Goal: Task Accomplishment & Management: Use online tool/utility

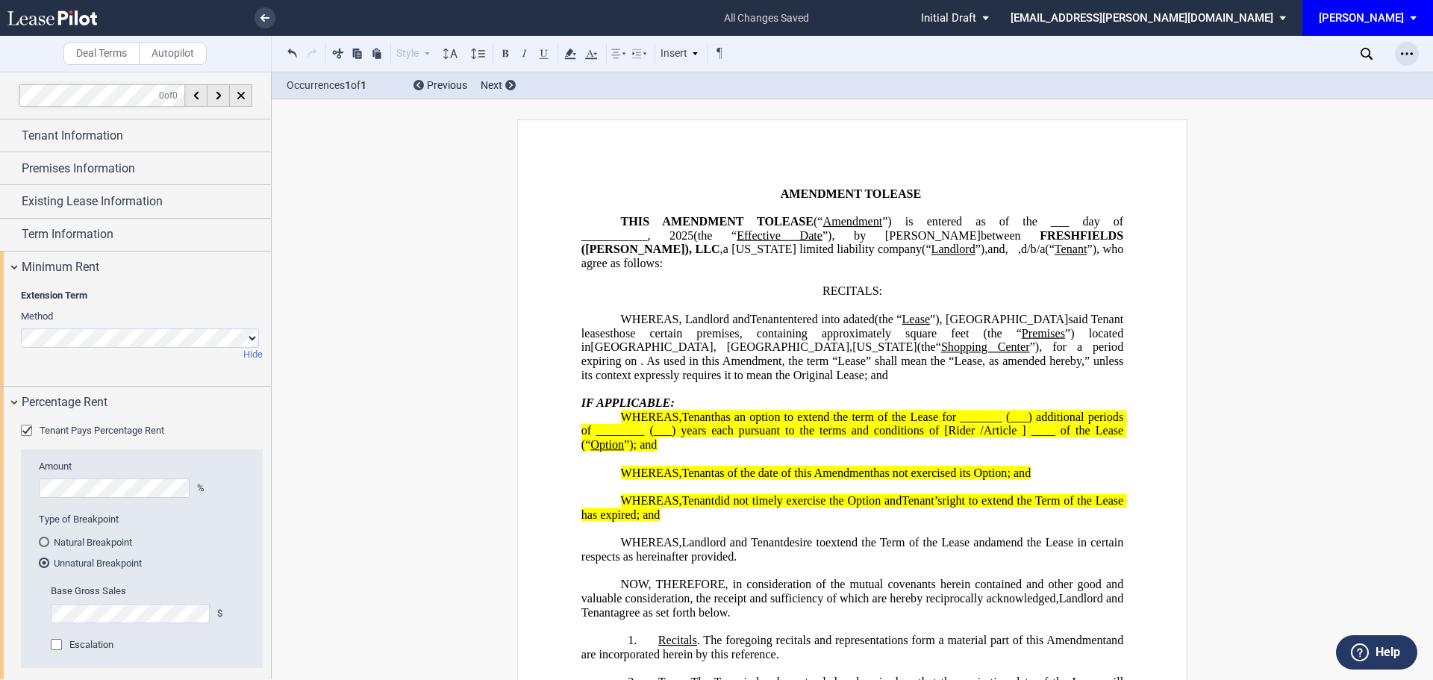
click at [1407, 56] on icon "Open Lease options menu" at bounding box center [1407, 54] width 12 height 12
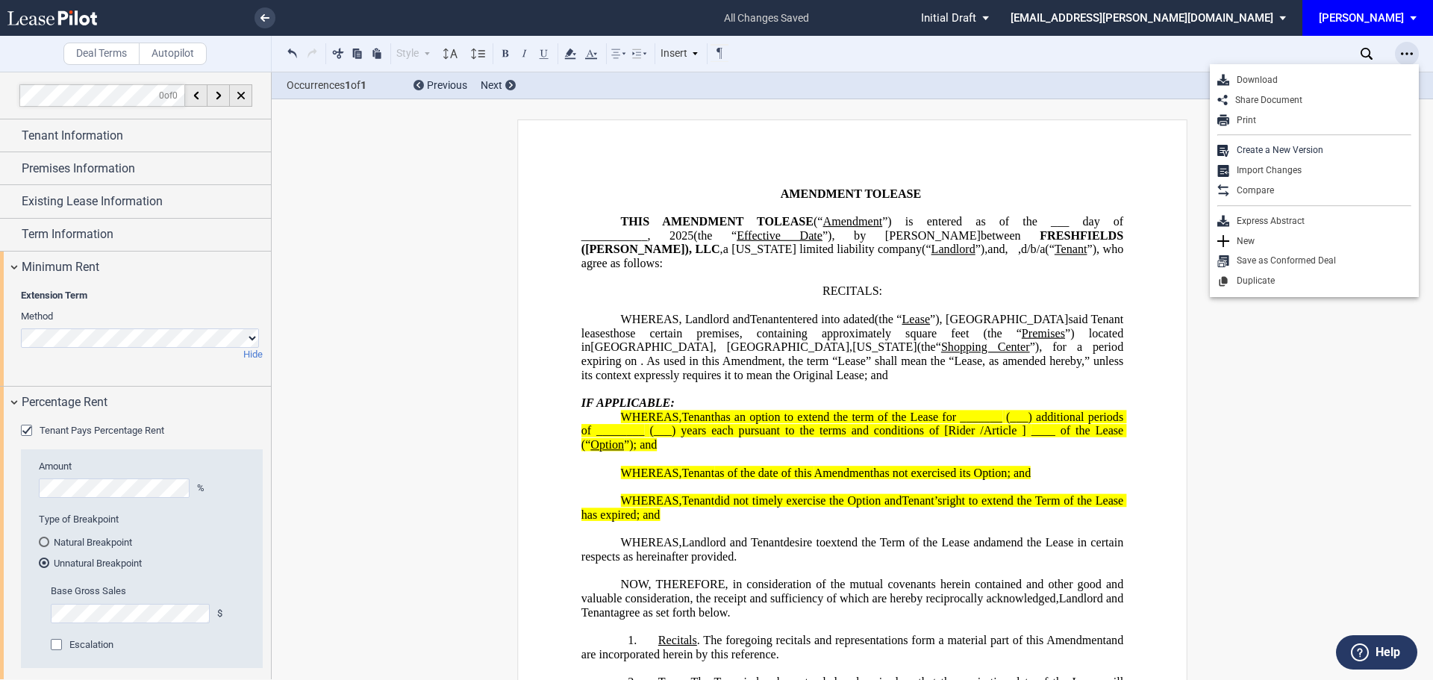
scroll to position [411, 0]
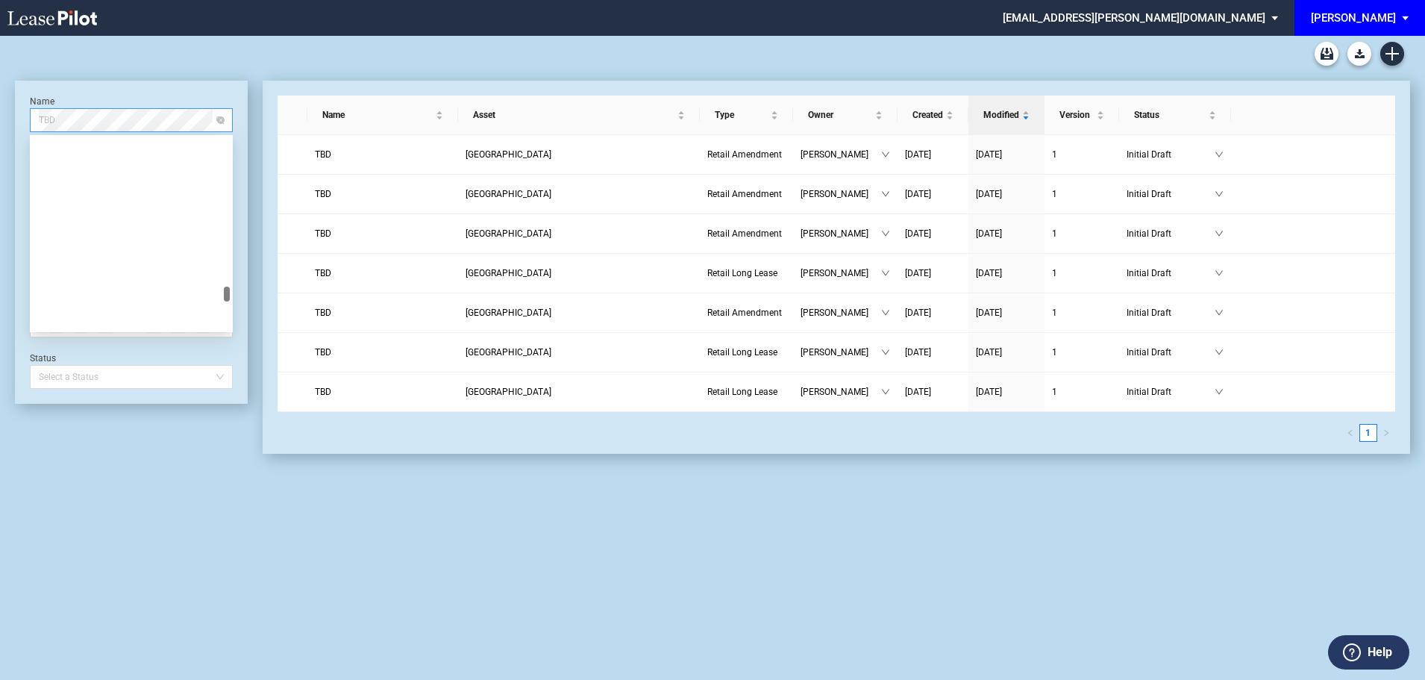
click at [126, 115] on span "TBD" at bounding box center [131, 120] width 185 height 22
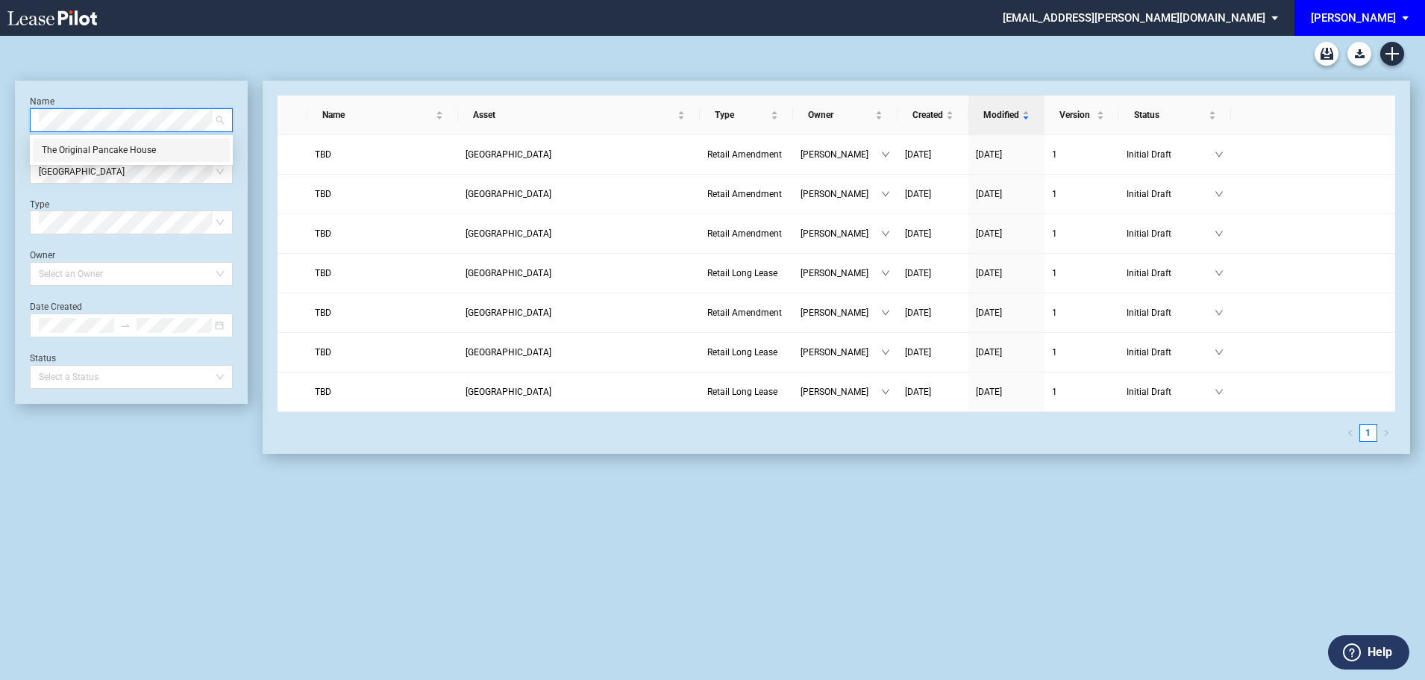
click at [132, 154] on div "The Original Pancake House" at bounding box center [131, 150] width 179 height 15
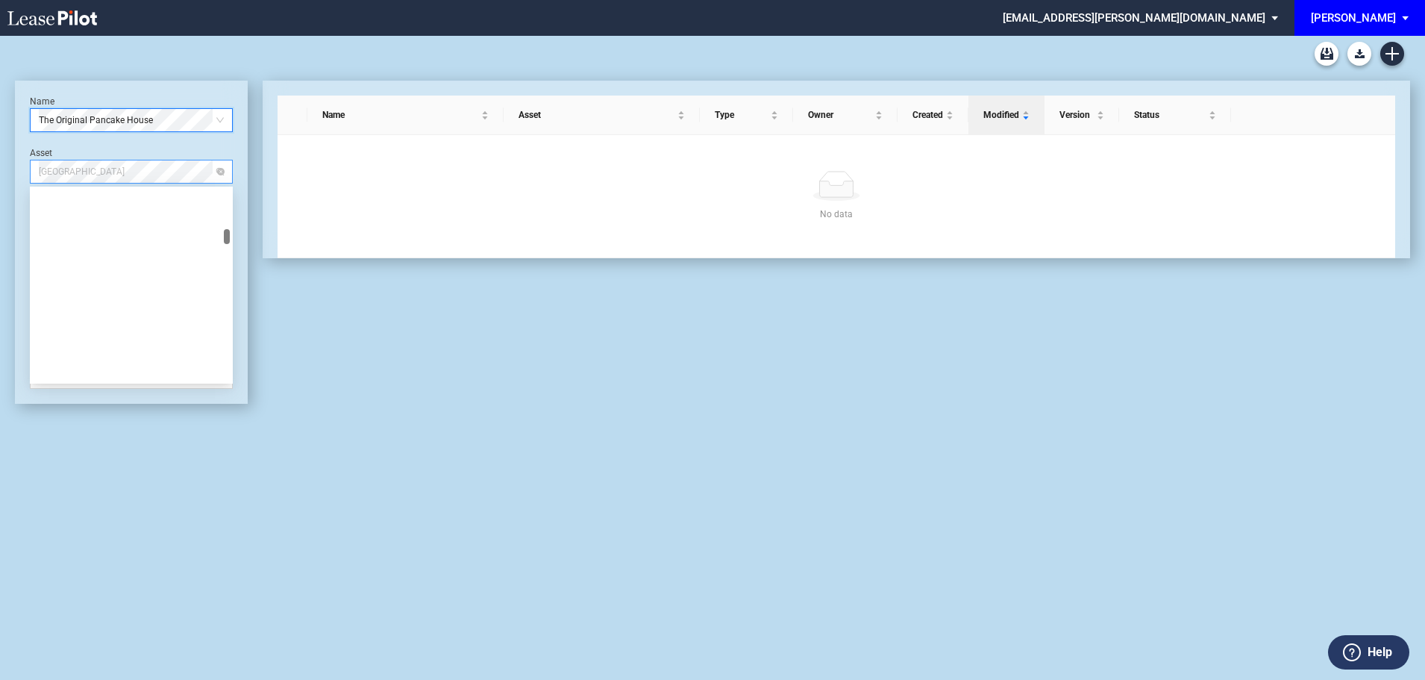
click at [140, 175] on span "[GEOGRAPHIC_DATA]" at bounding box center [131, 171] width 185 height 22
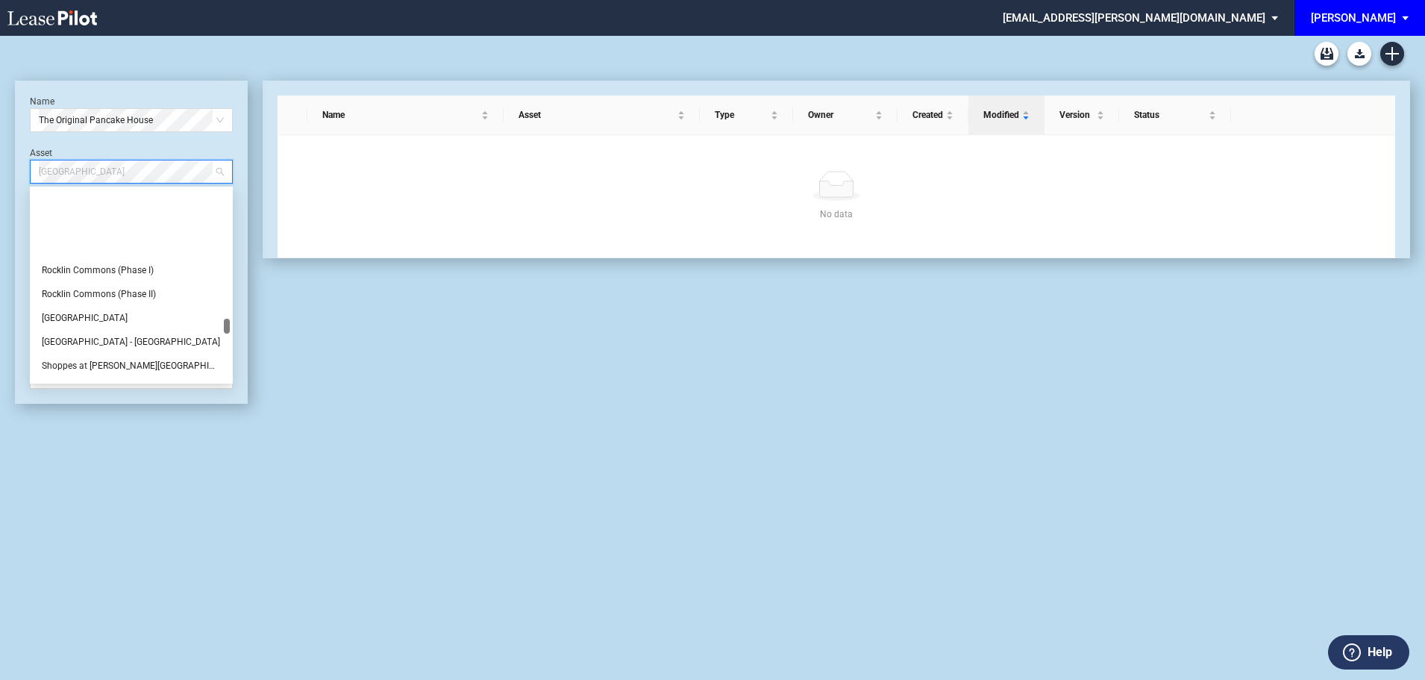
scroll to position [2238, 0]
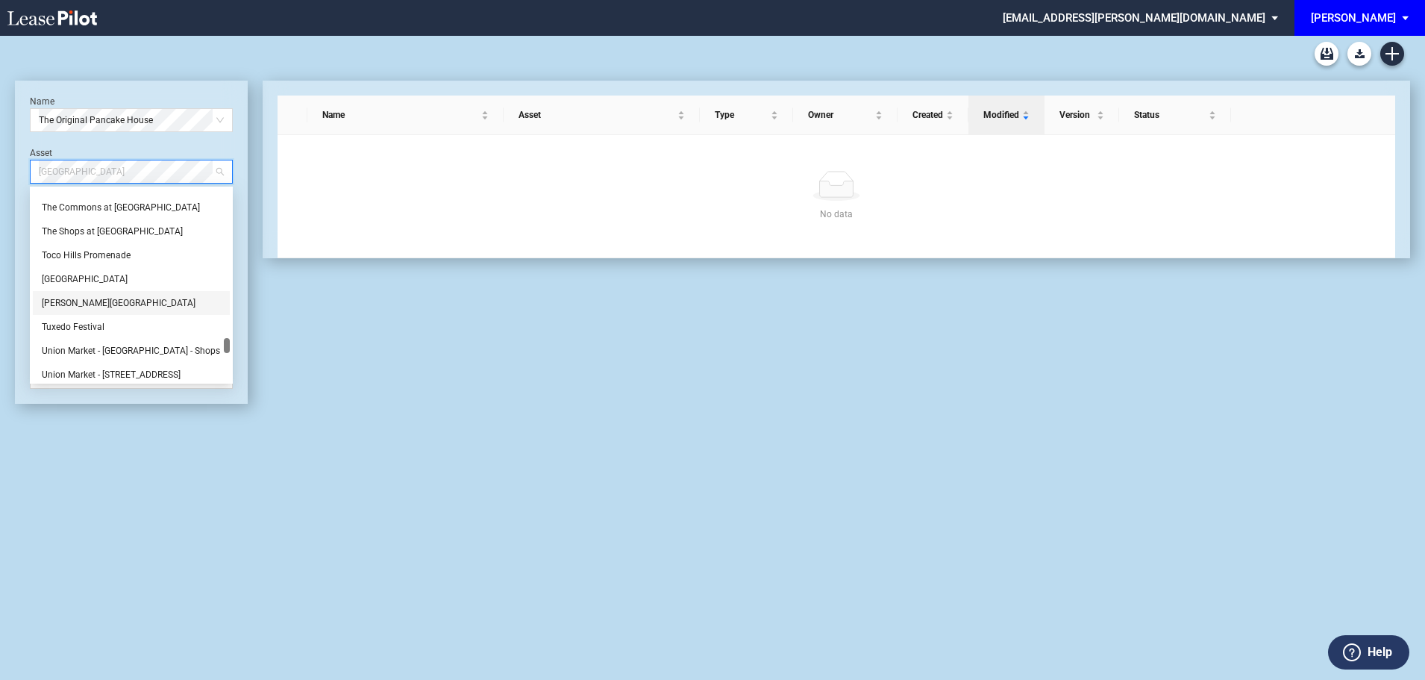
click at [85, 301] on div "[PERSON_NAME][GEOGRAPHIC_DATA]" at bounding box center [131, 302] width 179 height 15
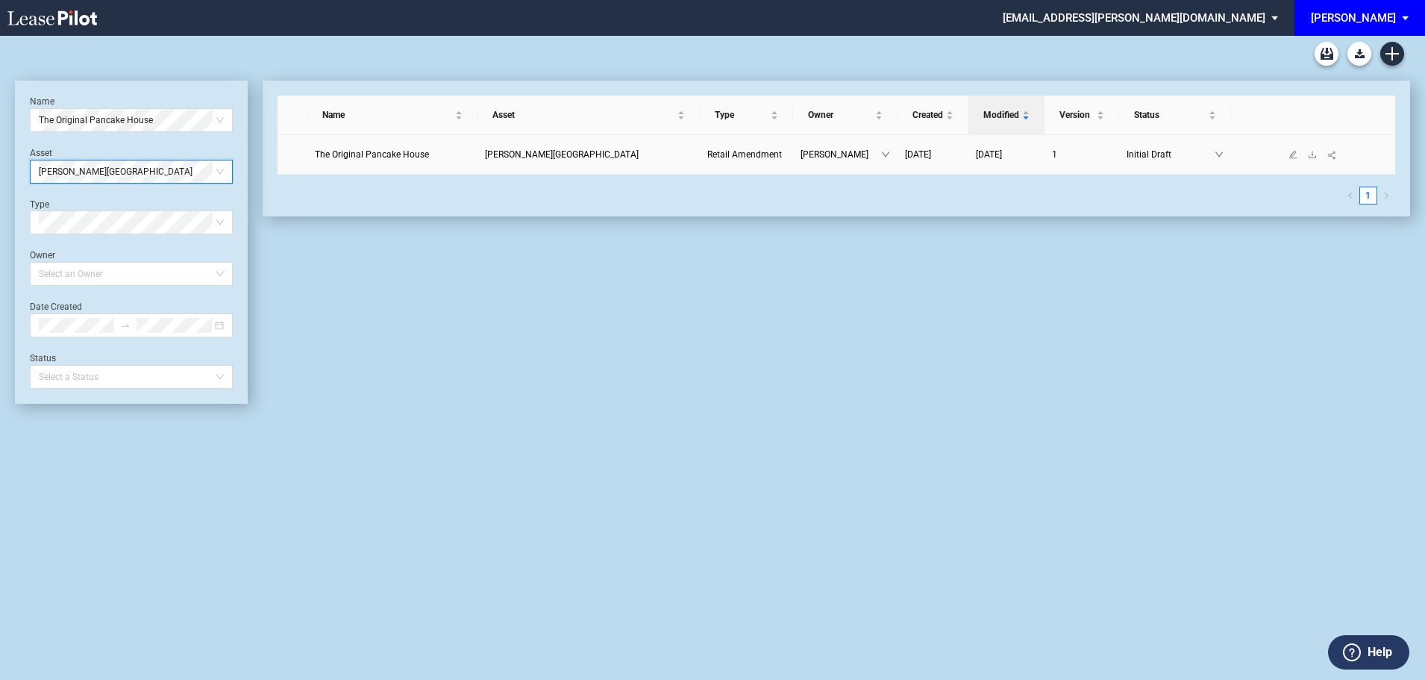
click at [355, 151] on span "The Original Pancake House" at bounding box center [372, 154] width 114 height 10
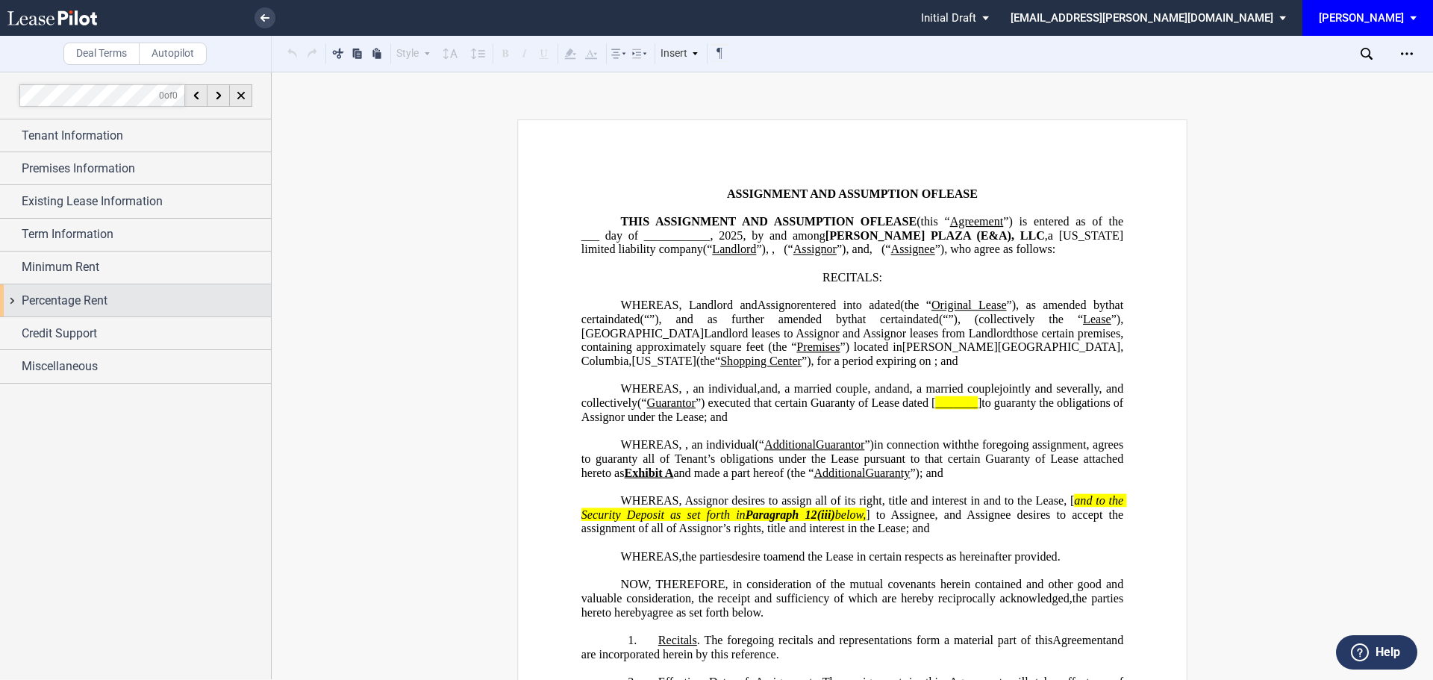
click at [85, 295] on span "Percentage Rent" at bounding box center [65, 301] width 86 height 18
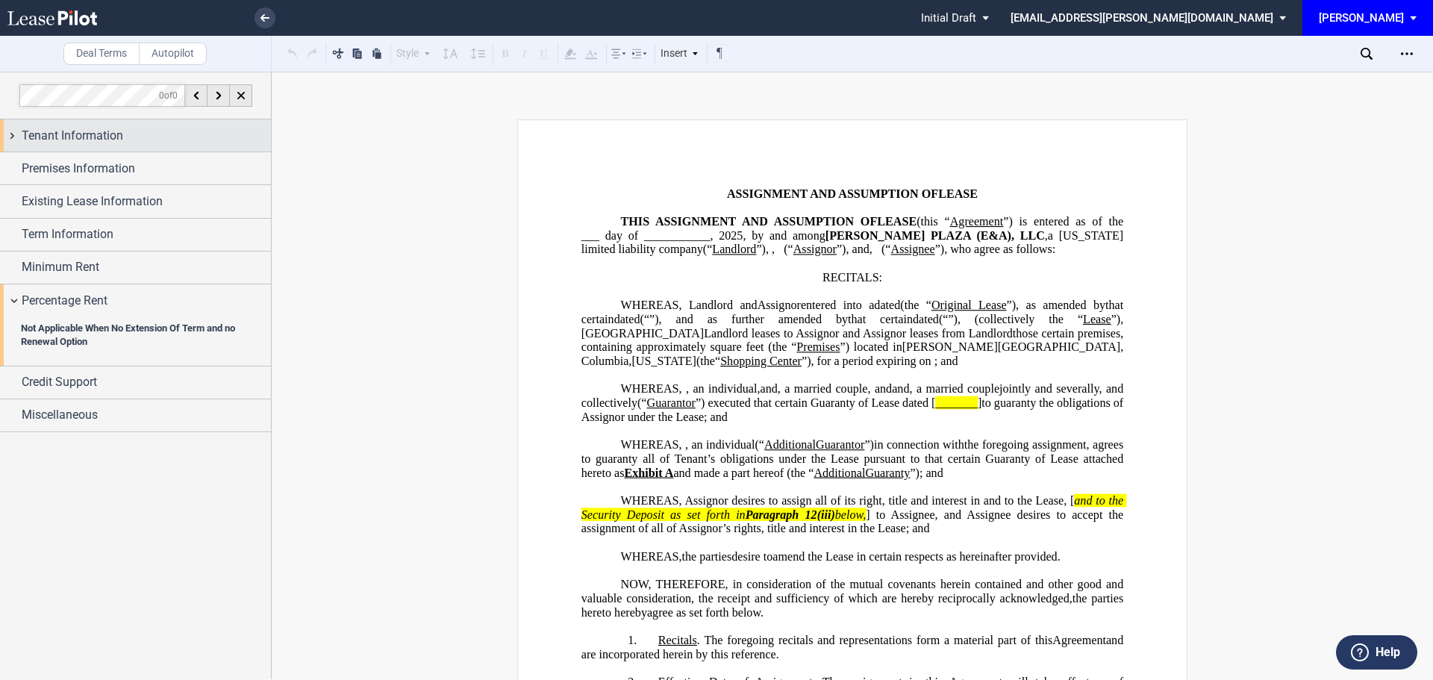
click at [82, 142] on span "Tenant Information" at bounding box center [72, 136] width 101 height 18
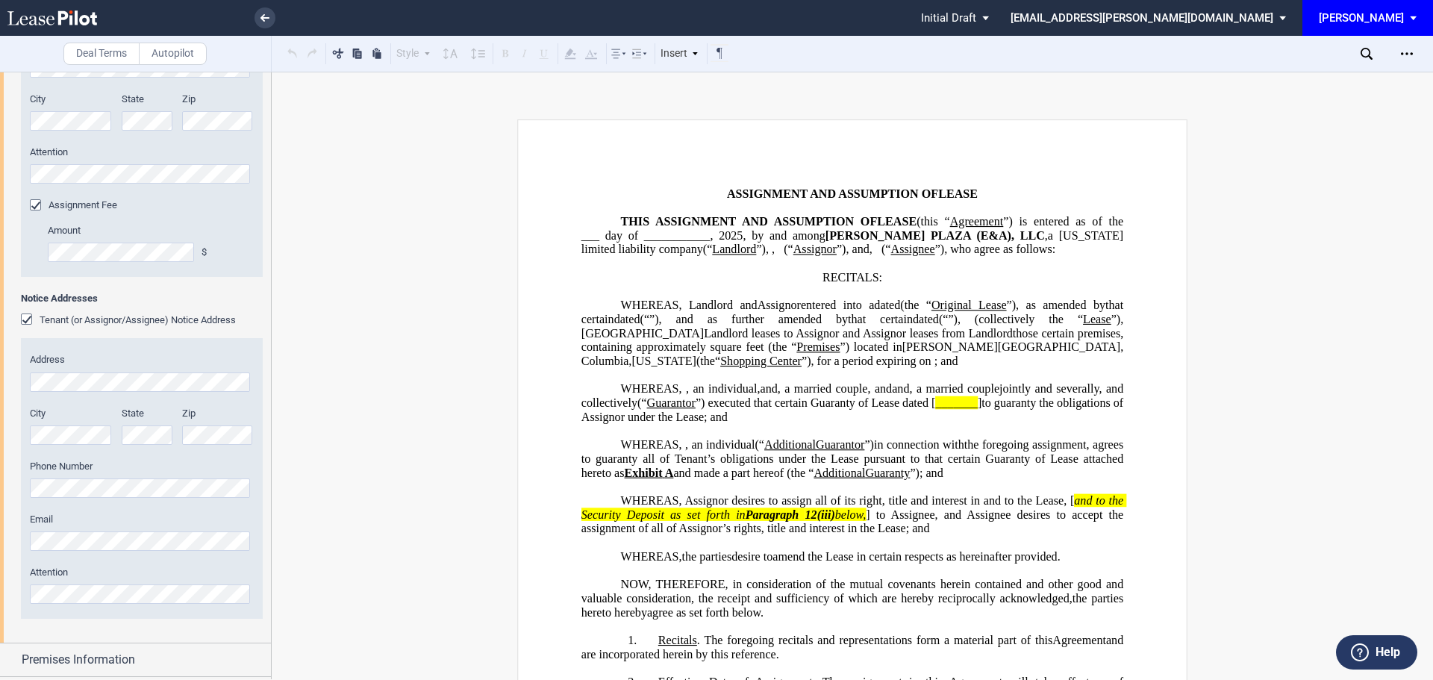
scroll to position [821, 0]
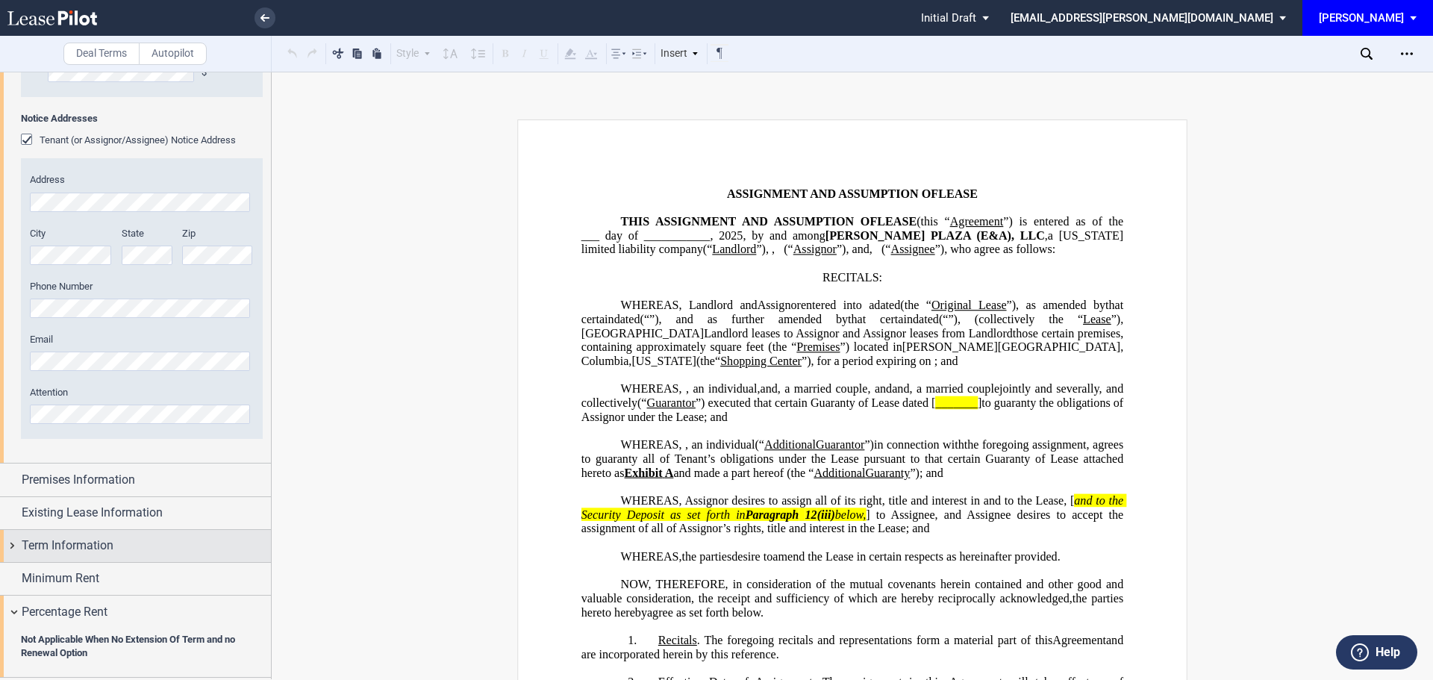
click at [87, 548] on span "Term Information" at bounding box center [68, 545] width 92 height 18
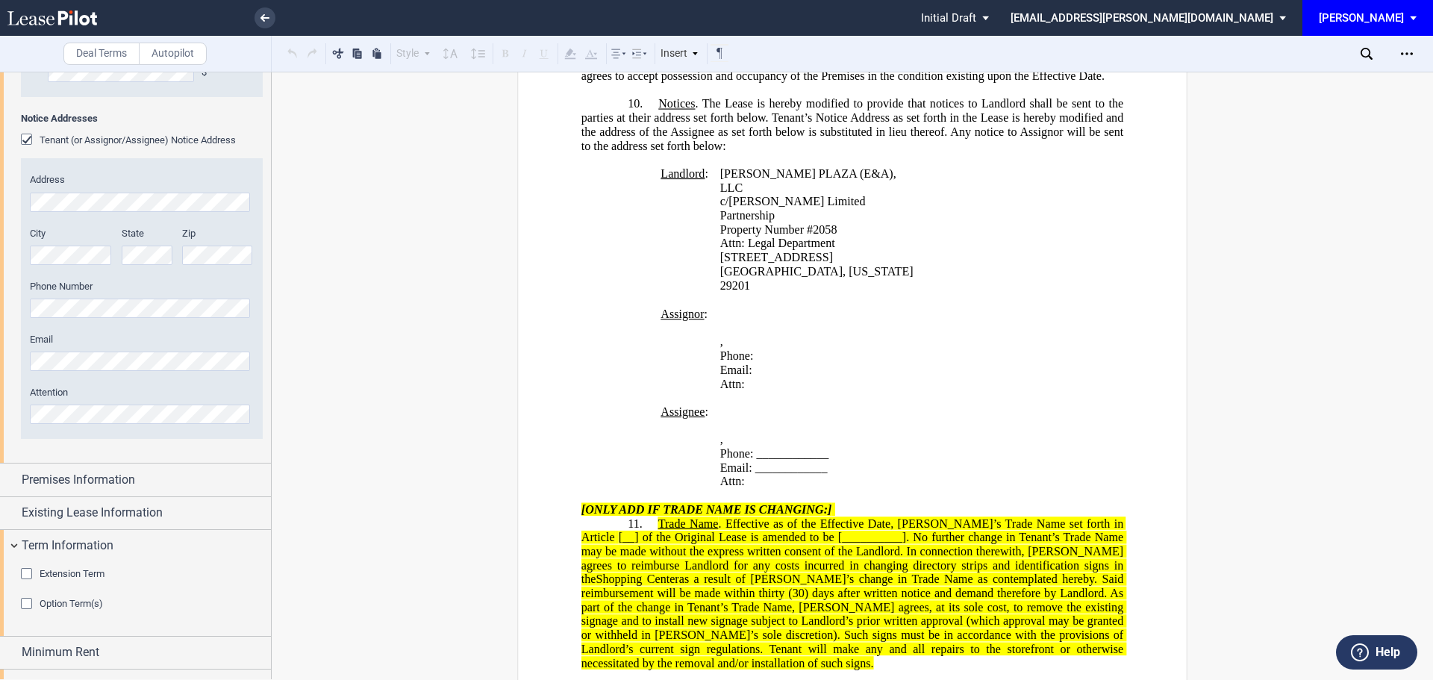
scroll to position [1865, 0]
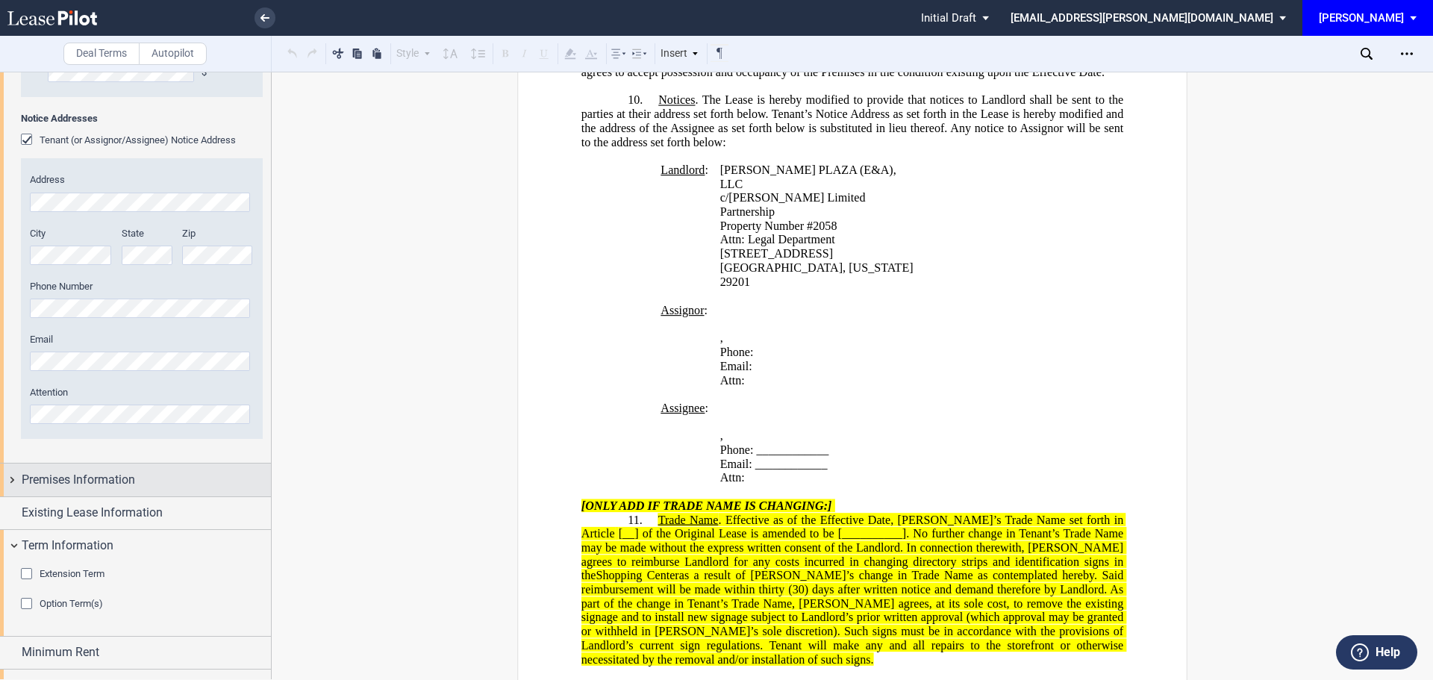
click at [125, 478] on span "Premises Information" at bounding box center [78, 480] width 113 height 18
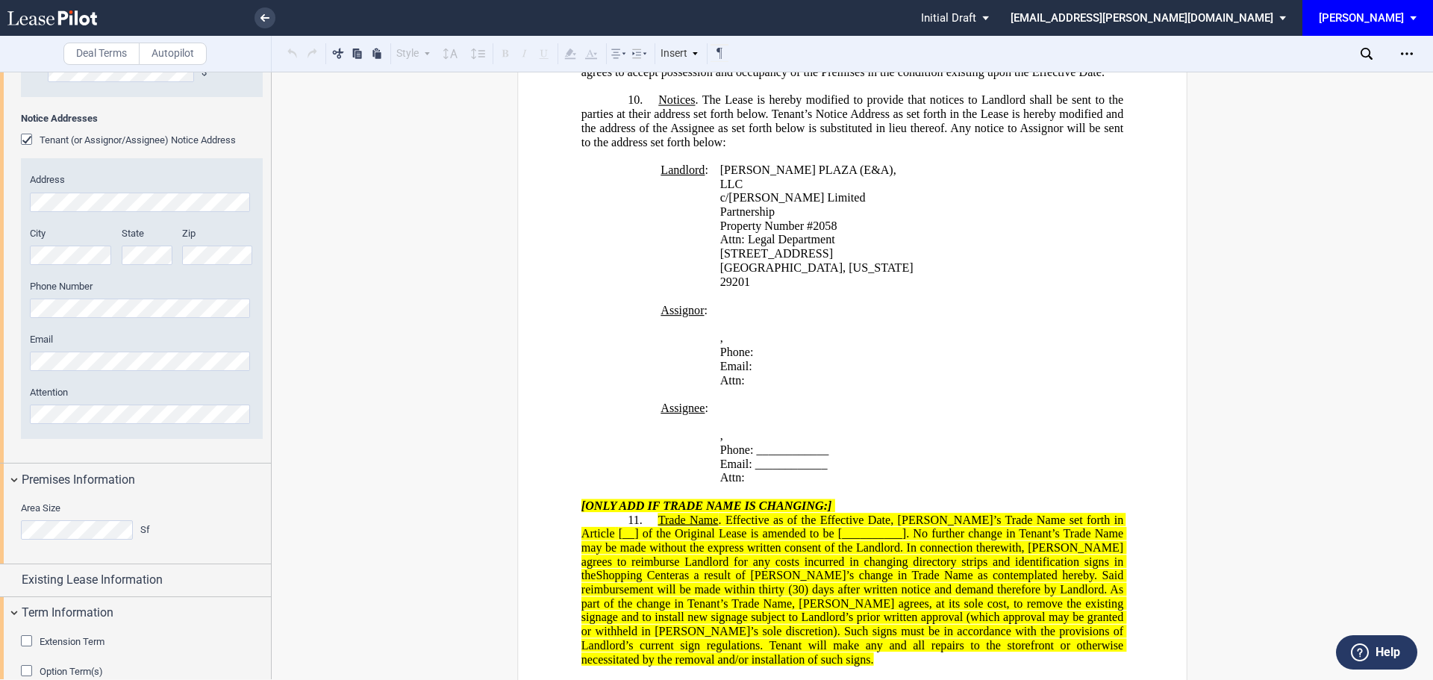
scroll to position [1026, 0]
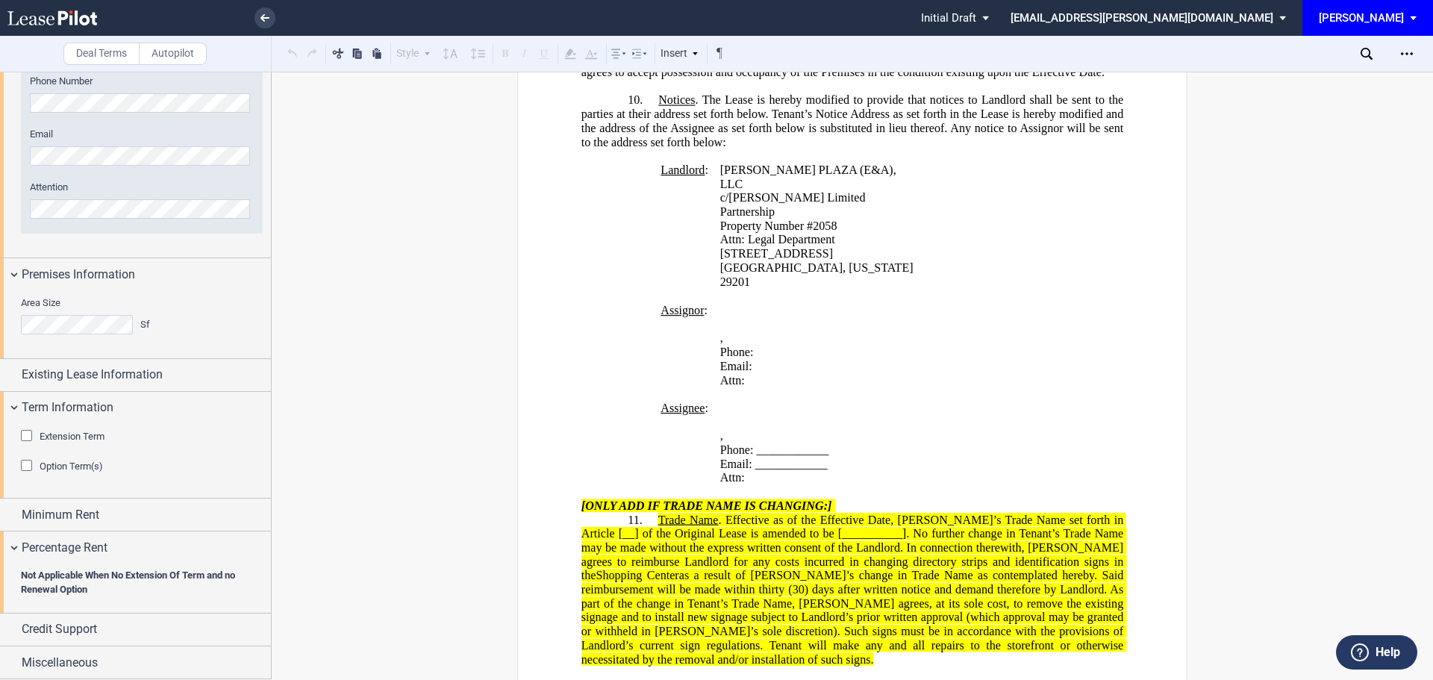
click at [28, 438] on div "Extension Term" at bounding box center [28, 437] width 15 height 15
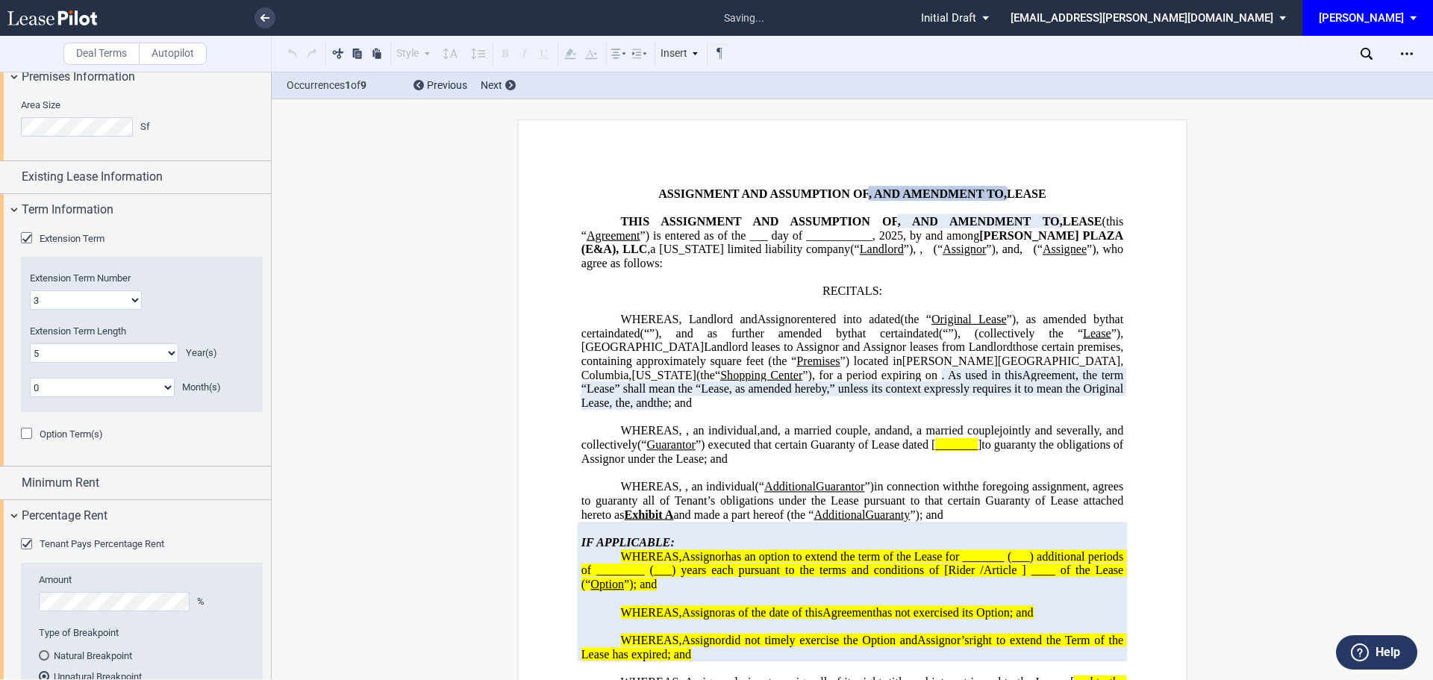
scroll to position [1250, 0]
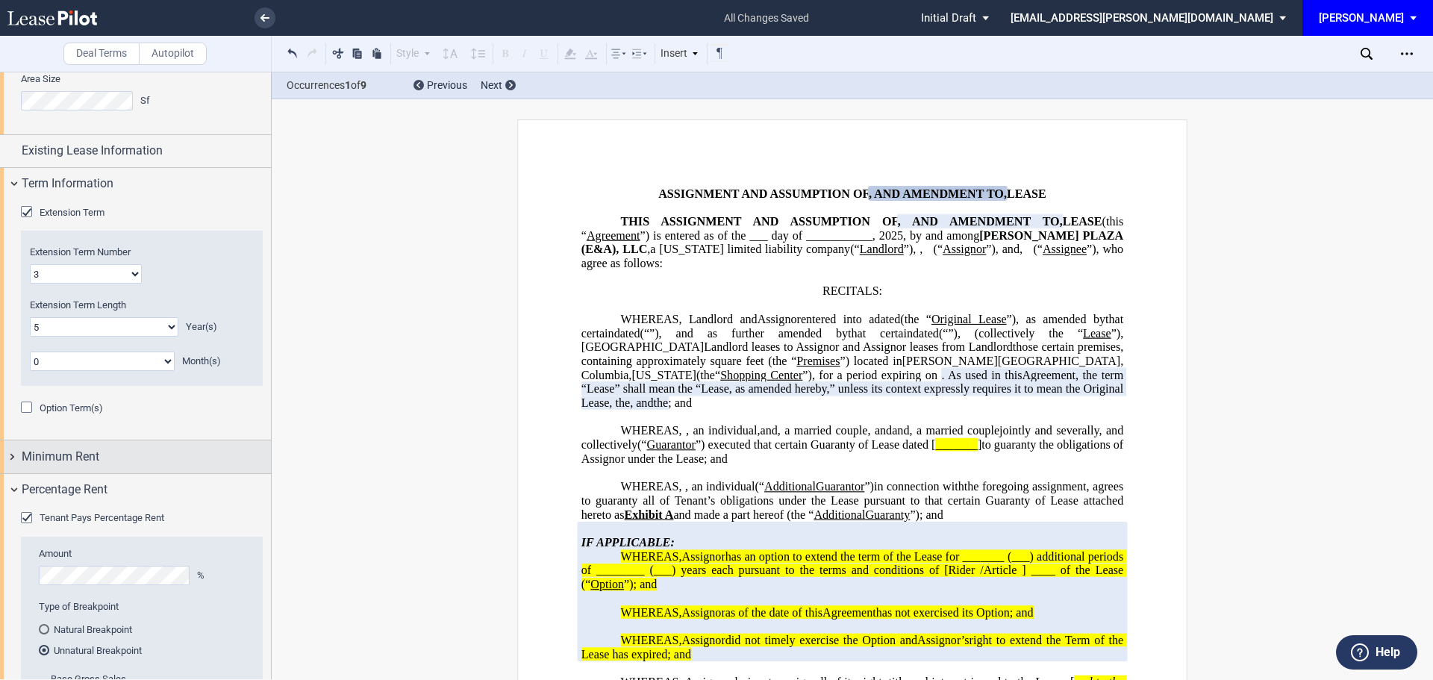
click at [72, 457] on span "Minimum Rent" at bounding box center [61, 457] width 78 height 18
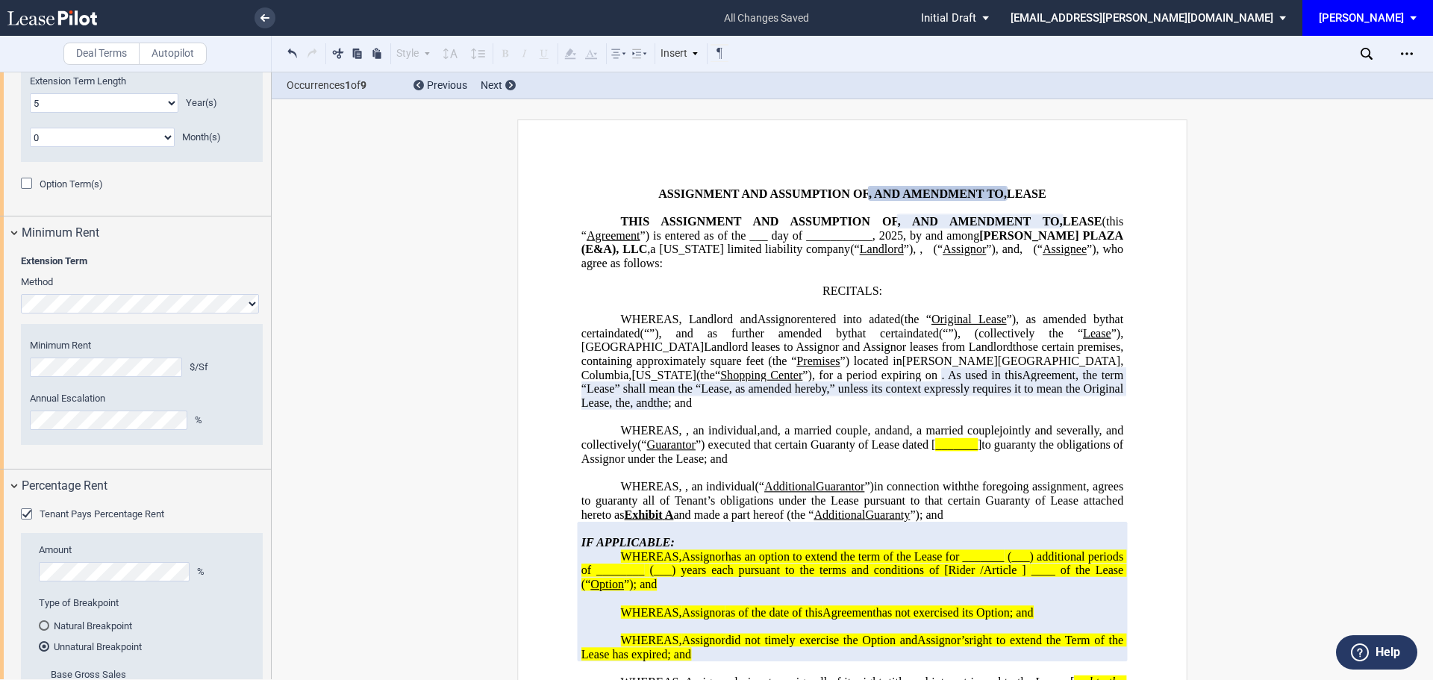
scroll to position [1623, 0]
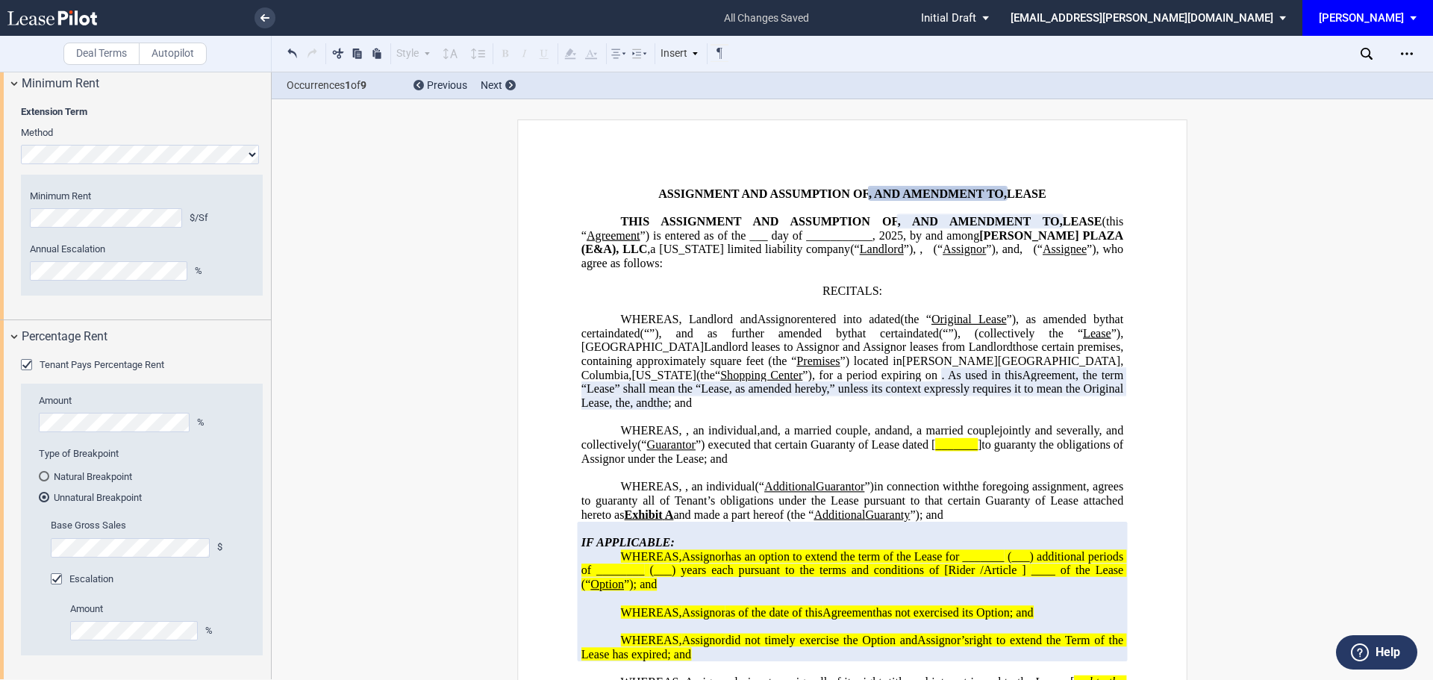
click at [0, 539] on html ".bocls-1{fill:#26354a;fill-rule:evenodd} Loading... × all changes saved Pending…" at bounding box center [716, 340] width 1433 height 680
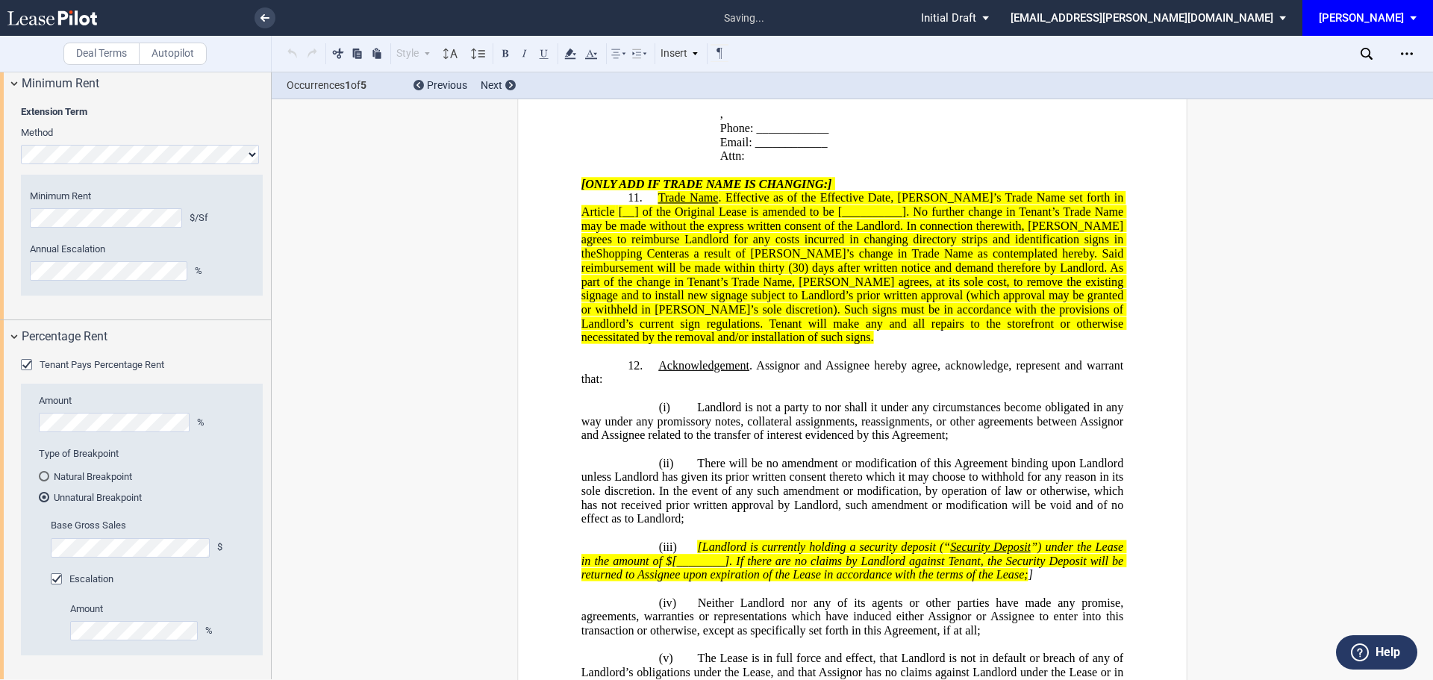
scroll to position [3200, 0]
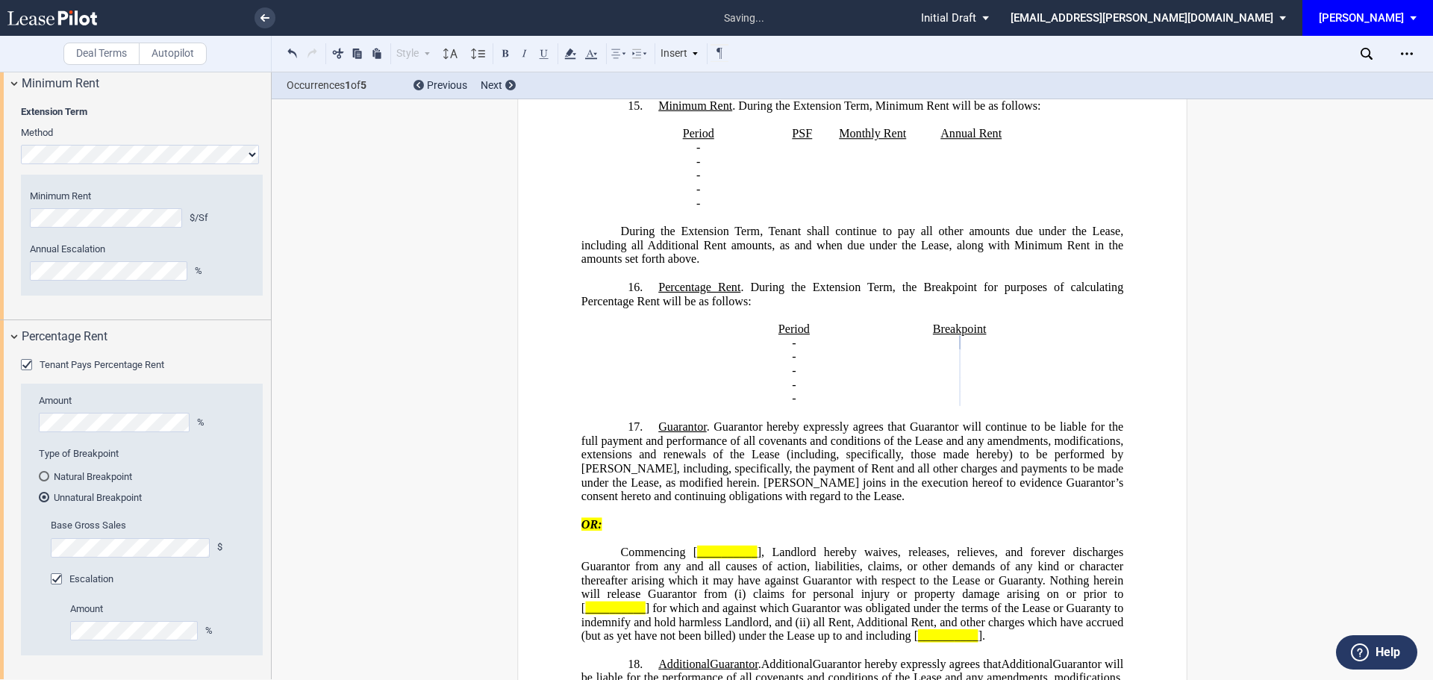
click at [395, 596] on div "﻿ ﻿ ﻿ ﻿ ﻿ AMENDMENT TO LEASE DEED OF LEASE ASSIGNMENT AND ASSUMPTION OF , AND ﻿…" at bounding box center [852, 227] width 1161 height 6616
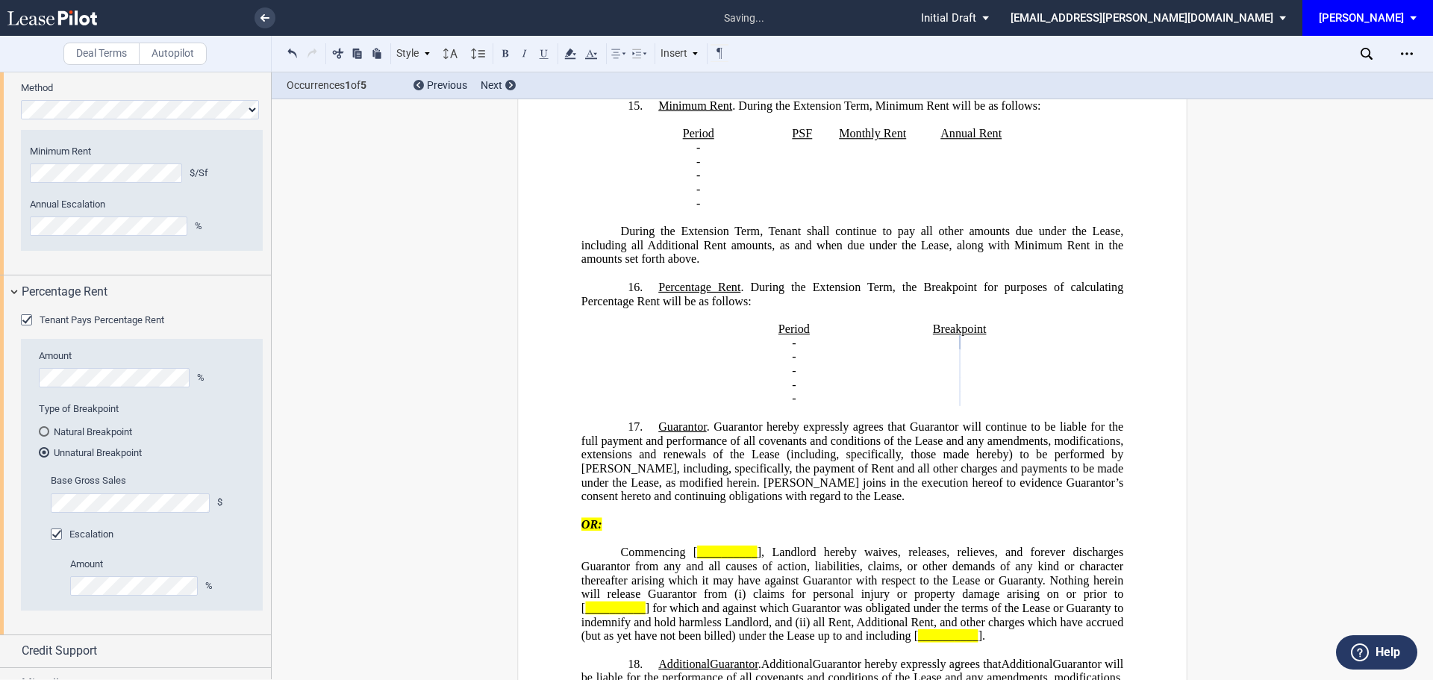
scroll to position [1689, 0]
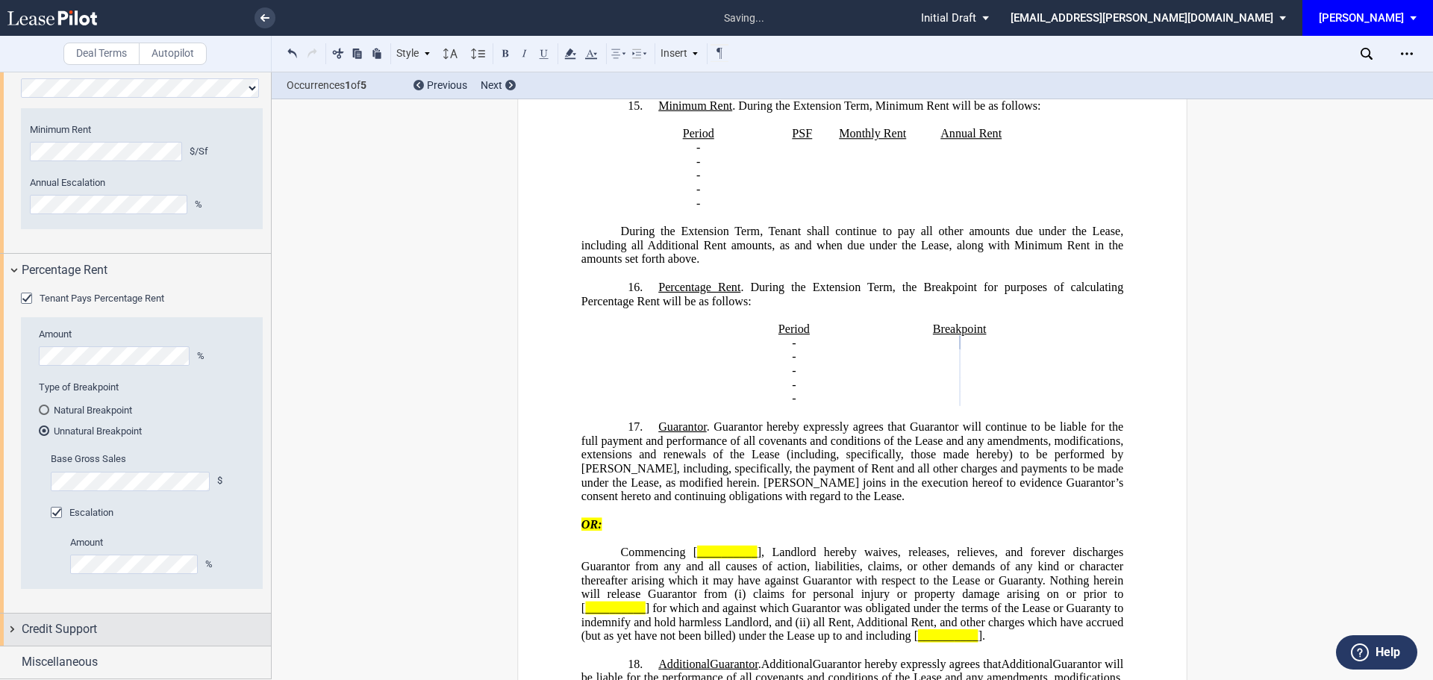
click at [180, 626] on div "Credit Support" at bounding box center [146, 629] width 249 height 18
click at [946, 454] on span ". Guarantor hereby expressly agrees that Guarantor will continue to be liable f…" at bounding box center [853, 461] width 545 height 83
click at [663, 322] on generate-table "Period Breakpoint ﻿ ﻿ - ﻿ ﻿ ﻿ ﻿ - ﻿ ﻿ ﻿ ﻿ - ﻿ ﻿ ﻿ ﻿ ﻿ ﻿ - ﻿ ﻿ ﻿ ﻿ ﻿ ﻿ ﻿ ﻿ - ﻿ ﻿…" at bounding box center [852, 364] width 542 height 84
click at [671, 308] on p at bounding box center [852, 315] width 542 height 14
click at [599, 308] on p at bounding box center [852, 315] width 542 height 14
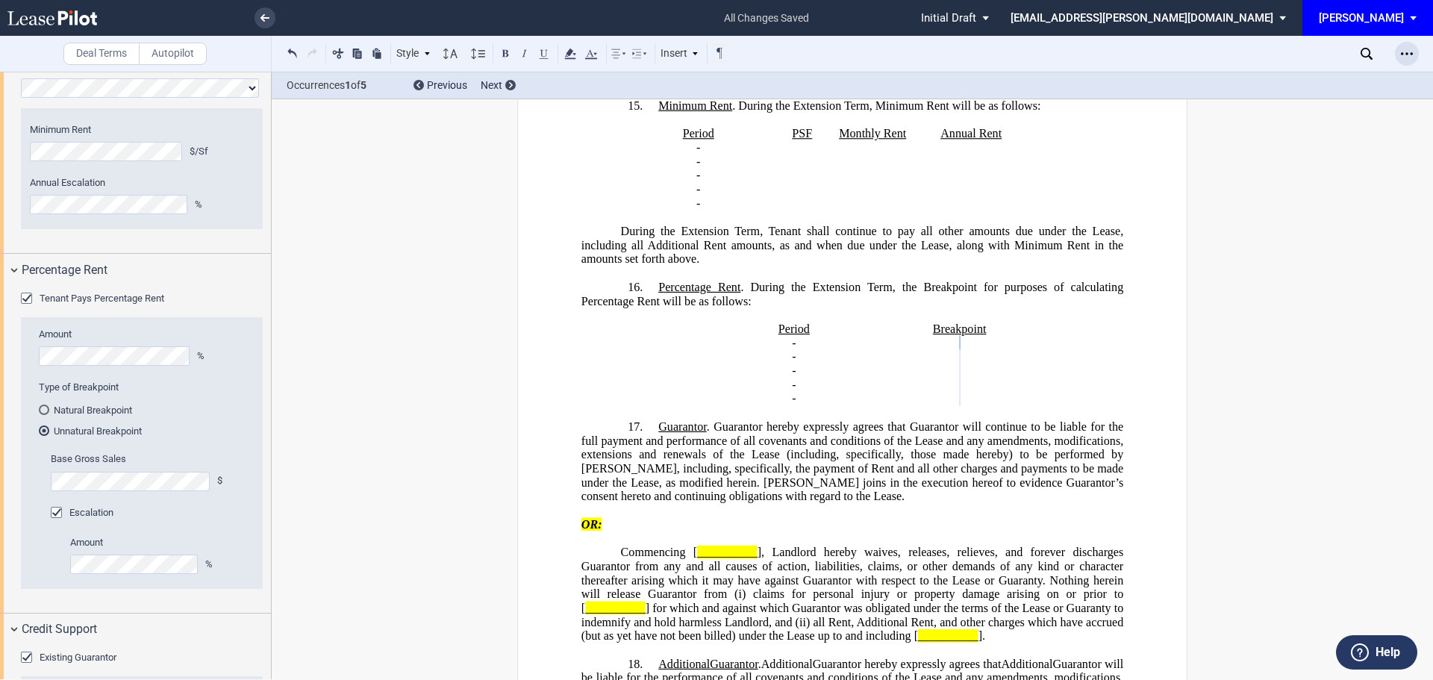
click at [1412, 50] on div "Open Lease options menu" at bounding box center [1407, 54] width 24 height 24
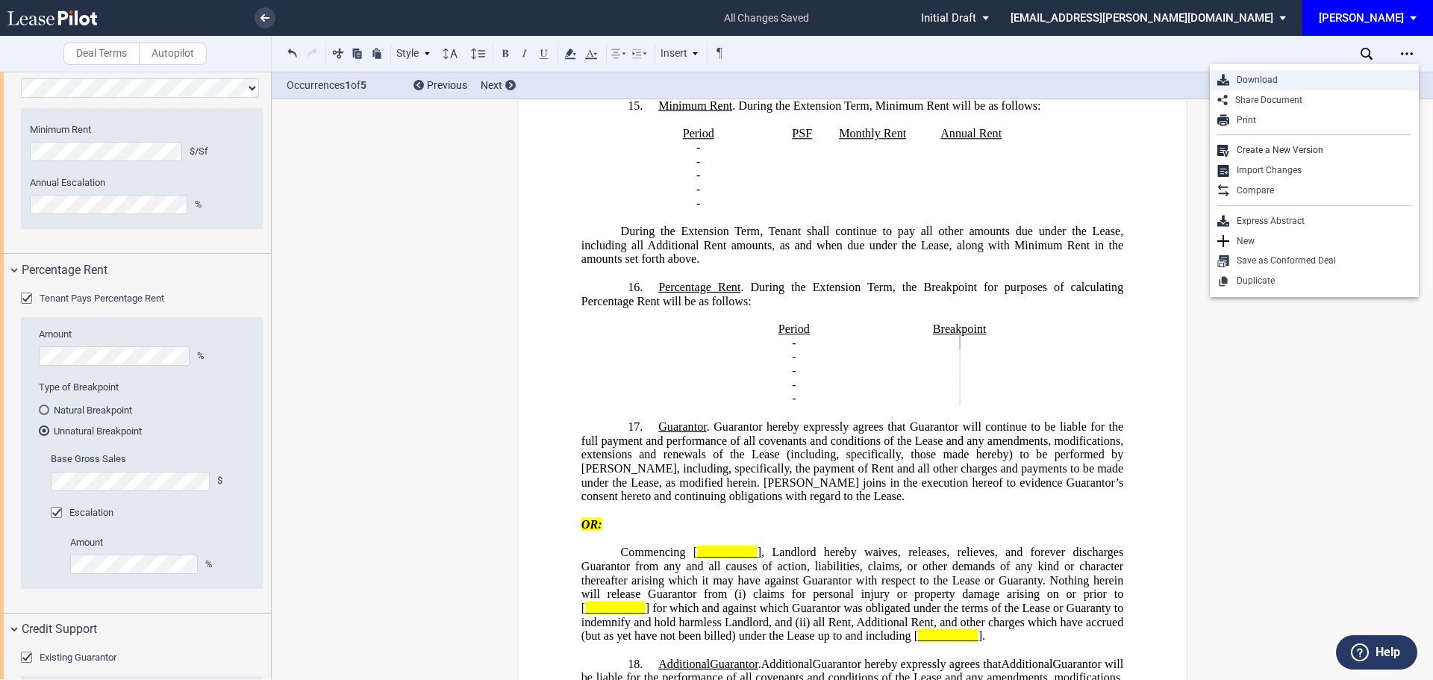
click at [1277, 78] on div "Download" at bounding box center [1320, 80] width 182 height 13
